Goal: Find specific page/section: Find specific page/section

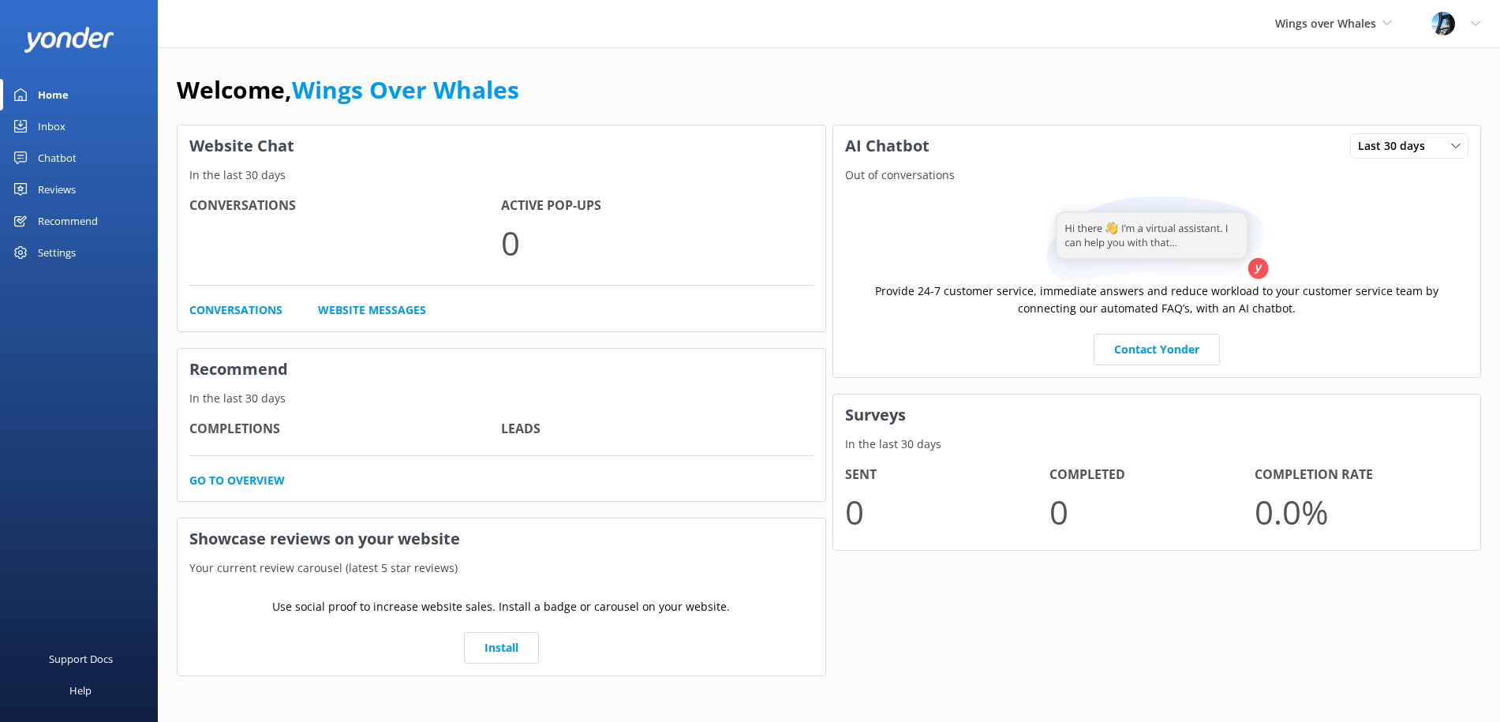
click at [84, 193] on link "Reviews" at bounding box center [79, 190] width 158 height 32
